Goal: Task Accomplishment & Management: Manage account settings

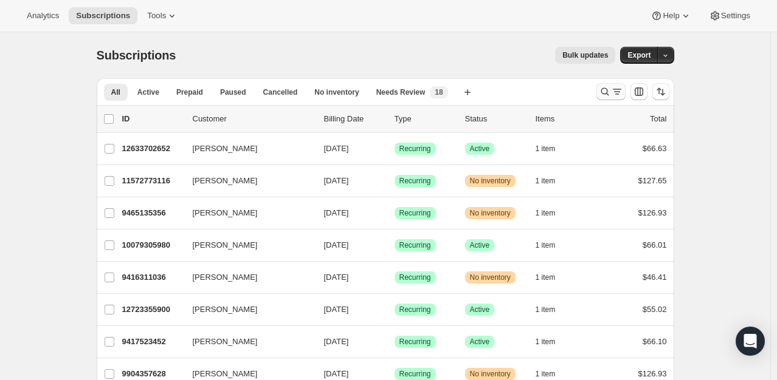
click at [606, 94] on icon "Search and filter results" at bounding box center [605, 92] width 12 height 12
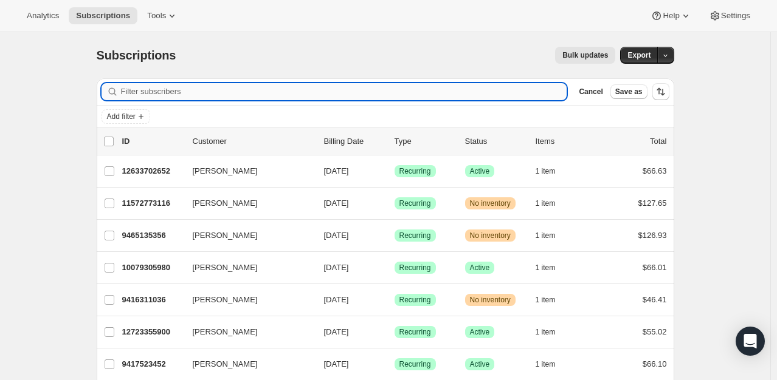
paste input "[PERSON_NAME]<[EMAIL_ADDRESS][DOMAIN_NAME]>"
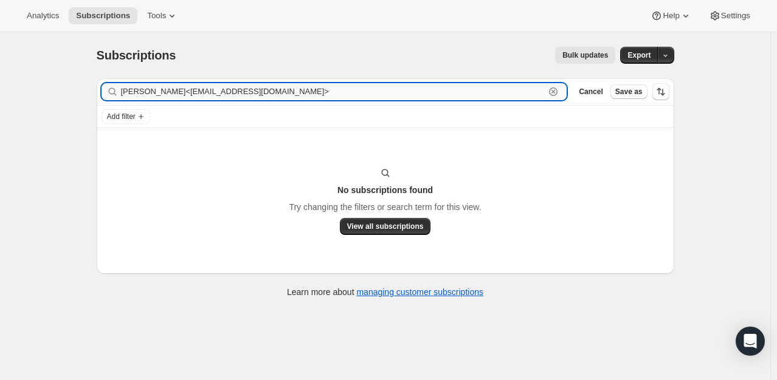
click at [146, 89] on input "[PERSON_NAME]<[EMAIL_ADDRESS][DOMAIN_NAME]>" at bounding box center [333, 91] width 424 height 17
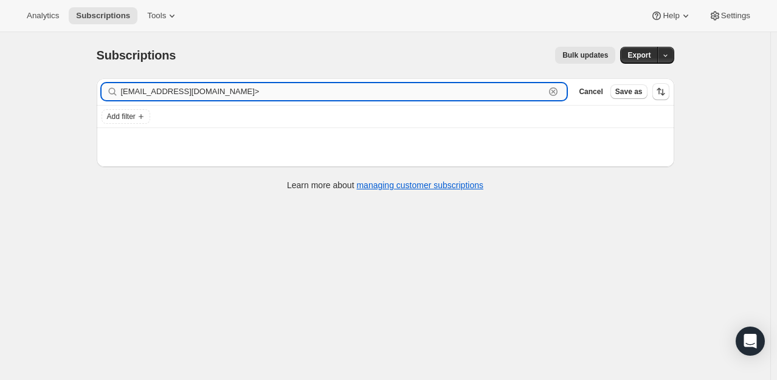
click at [237, 96] on input "[EMAIL_ADDRESS][DOMAIN_NAME]>" at bounding box center [333, 91] width 424 height 17
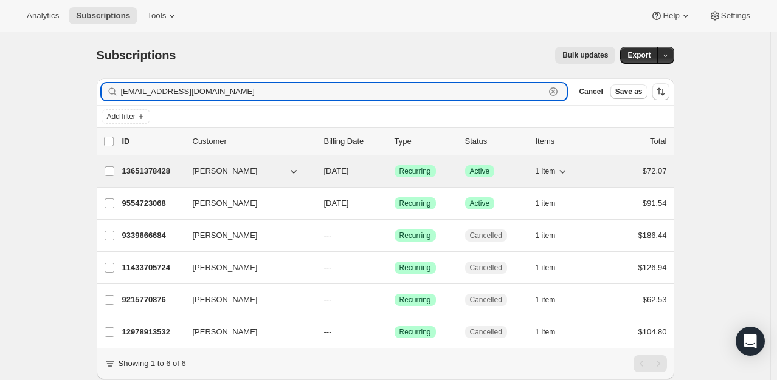
type input "[EMAIL_ADDRESS][DOMAIN_NAME]"
click at [142, 165] on p "13651378428" at bounding box center [152, 171] width 61 height 12
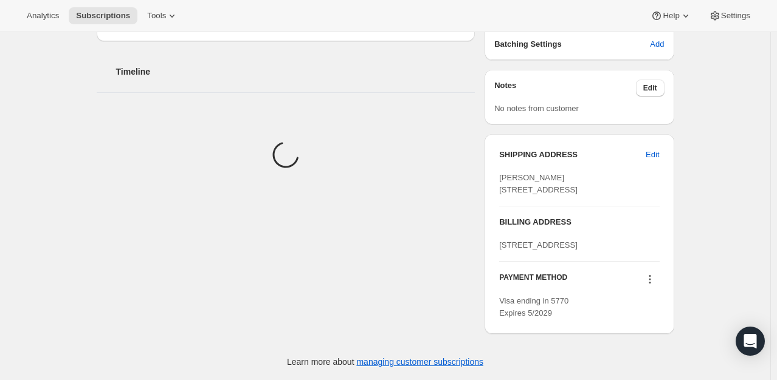
scroll to position [453, 0]
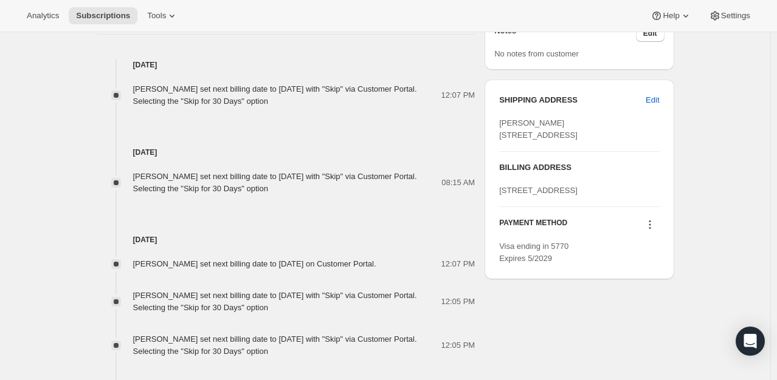
click at [651, 231] on icon at bounding box center [650, 225] width 12 height 12
click at [651, 309] on span "Send link to update card" at bounding box center [651, 307] width 85 height 9
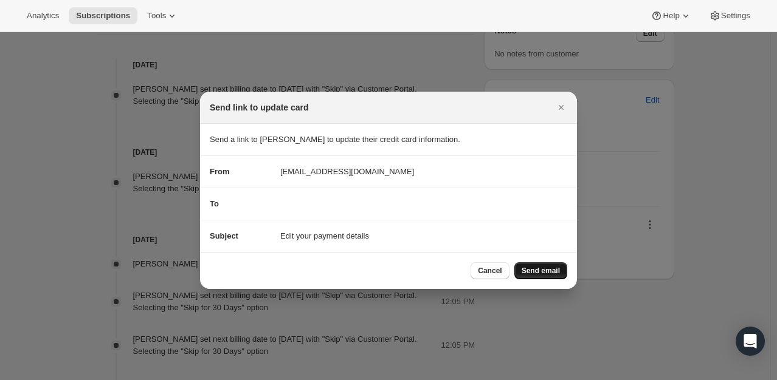
click at [550, 269] on span "Send email" at bounding box center [540, 271] width 38 height 10
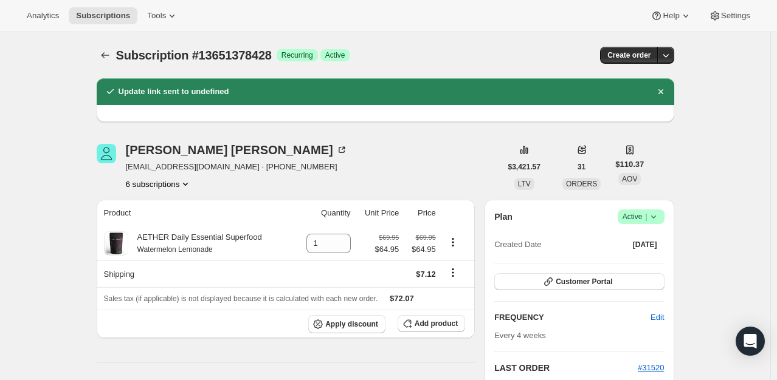
scroll to position [453, 0]
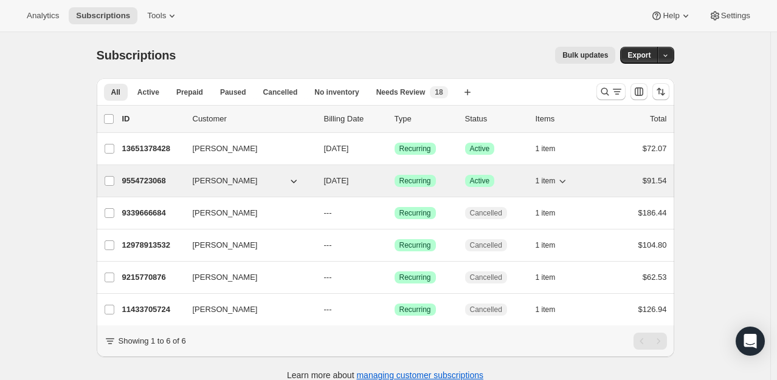
click at [204, 181] on span "[PERSON_NAME]" at bounding box center [225, 181] width 65 height 12
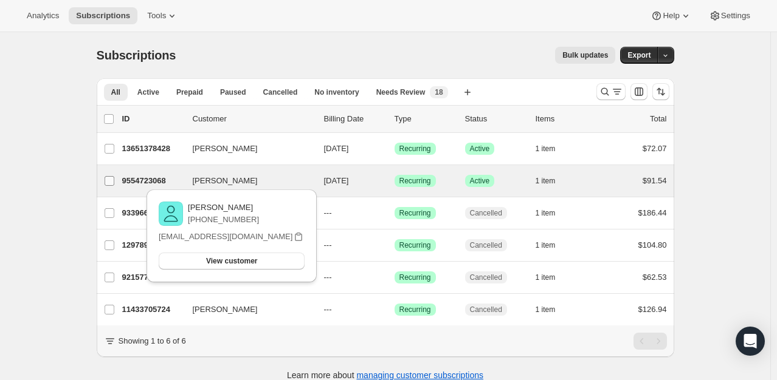
click at [122, 182] on label "[PERSON_NAME]" at bounding box center [110, 181] width 26 height 32
click at [114, 182] on input "[PERSON_NAME]" at bounding box center [110, 181] width 10 height 10
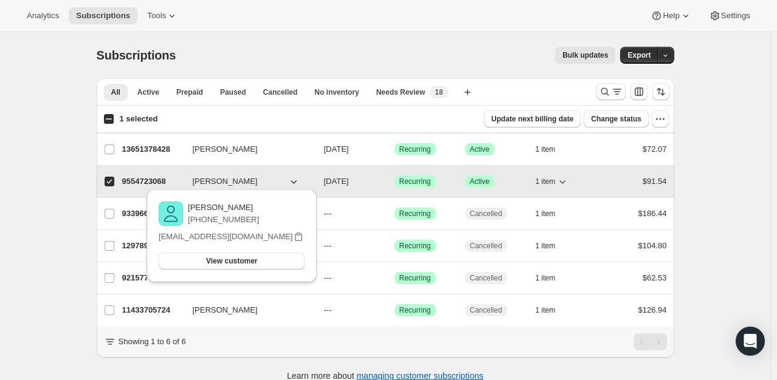
click at [141, 176] on p "9554723068" at bounding box center [152, 182] width 61 height 12
checkbox input "false"
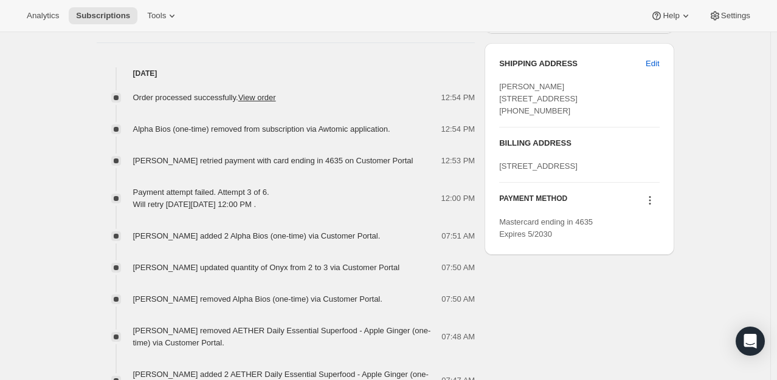
scroll to position [486, 0]
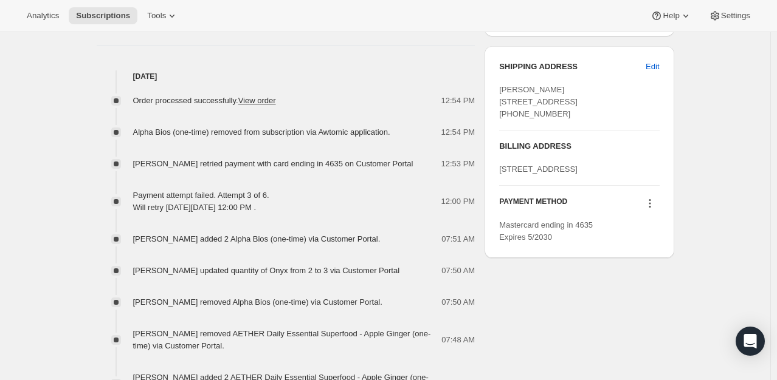
click at [652, 210] on icon at bounding box center [650, 203] width 12 height 12
click at [657, 286] on span "Send link to update card" at bounding box center [651, 285] width 85 height 9
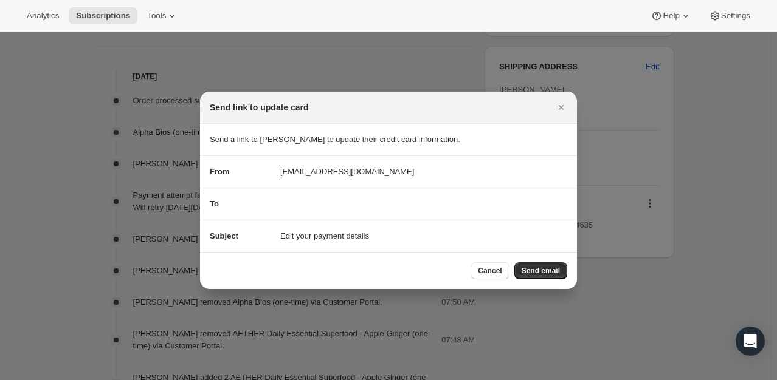
click at [552, 269] on span "Send email" at bounding box center [540, 271] width 38 height 10
